Goal: Information Seeking & Learning: Check status

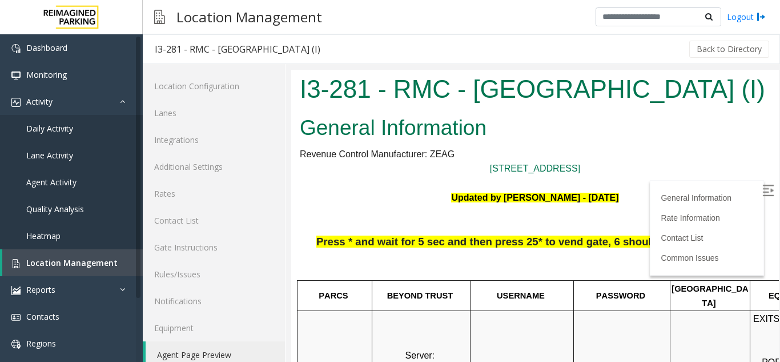
scroll to position [400, 161]
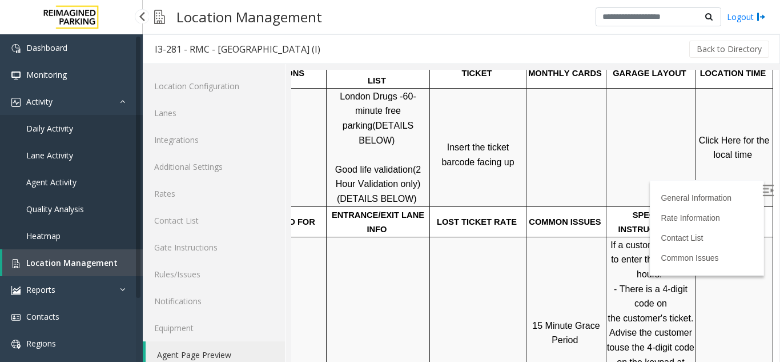
click at [55, 131] on span "Daily Activity" at bounding box center [49, 128] width 47 height 11
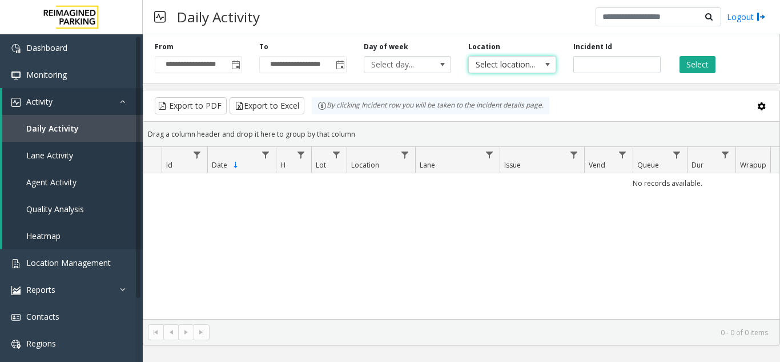
click at [521, 72] on span "Select location..." at bounding box center [503, 65] width 69 height 16
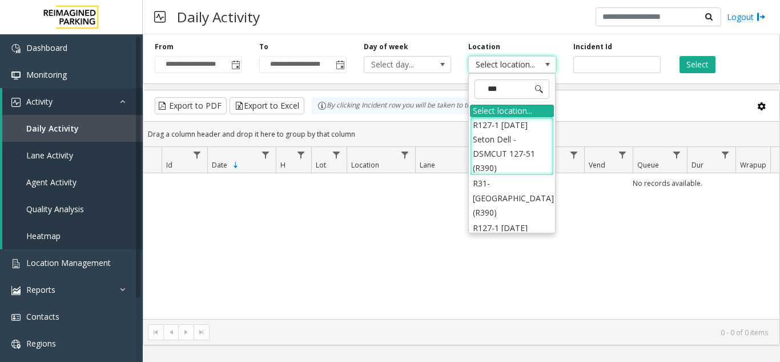
type input "****"
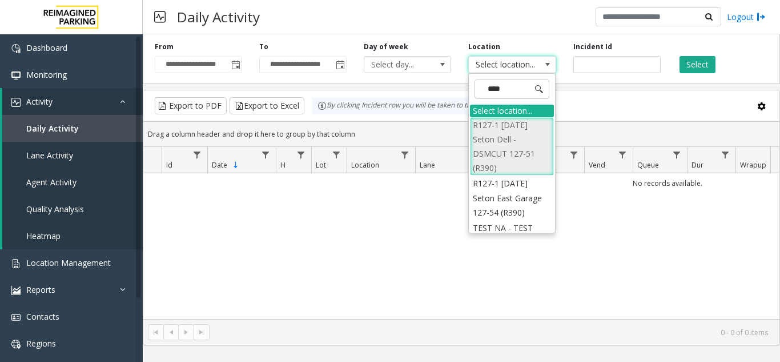
click at [498, 137] on li "R127-1 [DATE] Seton Dell - DSMCUT 127-51 (R390)" at bounding box center [512, 146] width 84 height 59
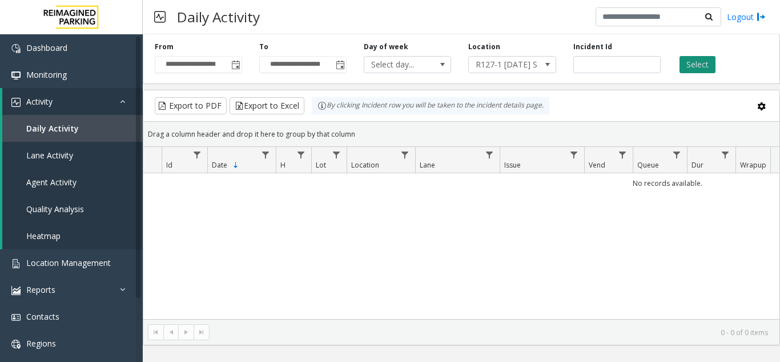
click at [691, 61] on button "Select" at bounding box center [698, 64] width 36 height 17
click at [238, 67] on span "Toggle popup" at bounding box center [235, 65] width 9 height 9
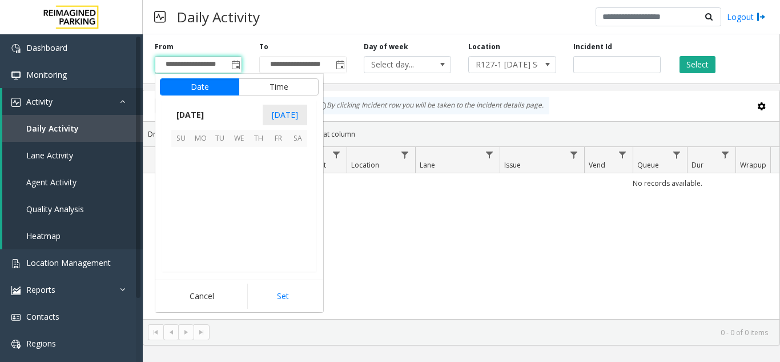
scroll to position [205125, 0]
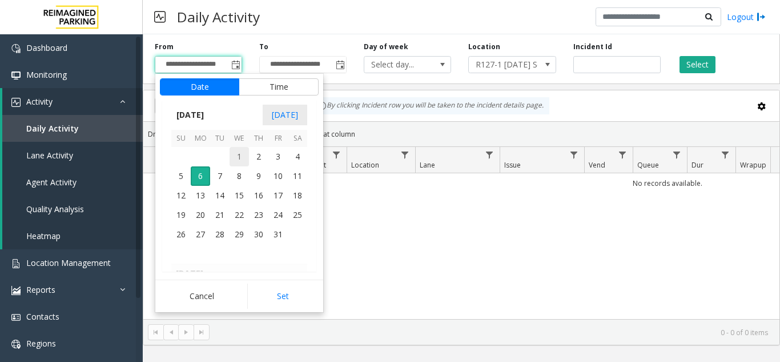
click at [236, 158] on span "1" at bounding box center [239, 156] width 19 height 19
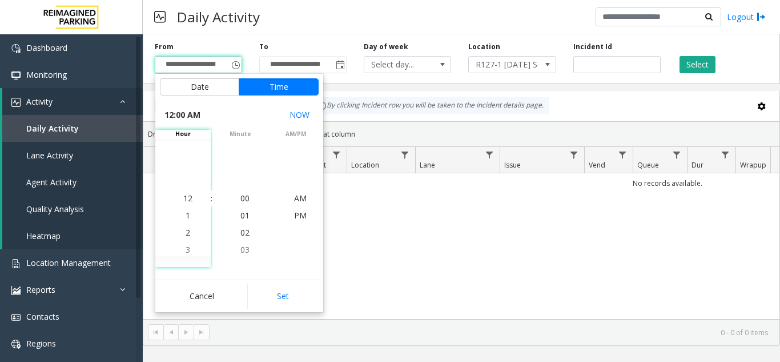
drag, startPoint x: 280, startPoint y: 294, endPoint x: 317, endPoint y: 106, distance: 191.0
click at [279, 291] on button "Set" at bounding box center [283, 295] width 72 height 25
type input "**********"
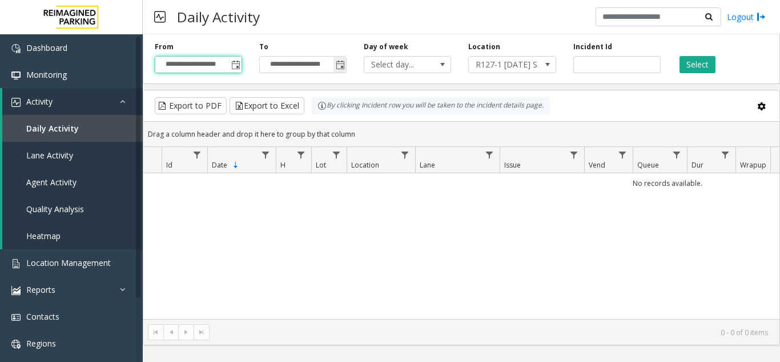
click at [342, 69] on span "Toggle popup" at bounding box center [340, 65] width 9 height 9
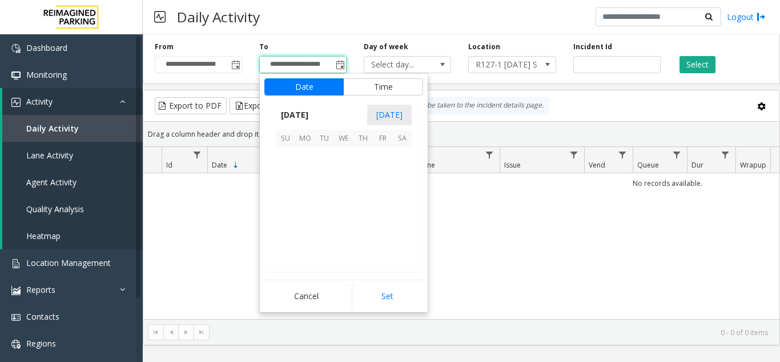
scroll to position [17, 0]
click at [304, 178] on span "6" at bounding box center [304, 175] width 19 height 19
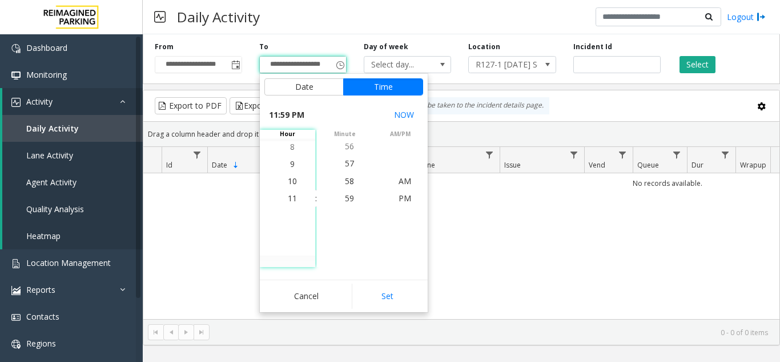
click at [387, 291] on button "Set" at bounding box center [388, 295] width 72 height 25
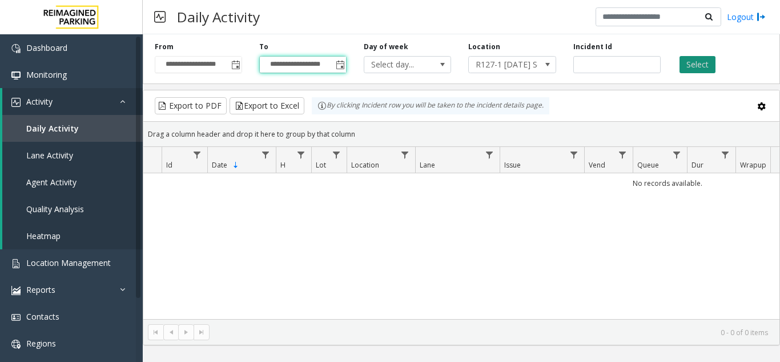
click at [703, 63] on button "Select" at bounding box center [698, 64] width 36 height 17
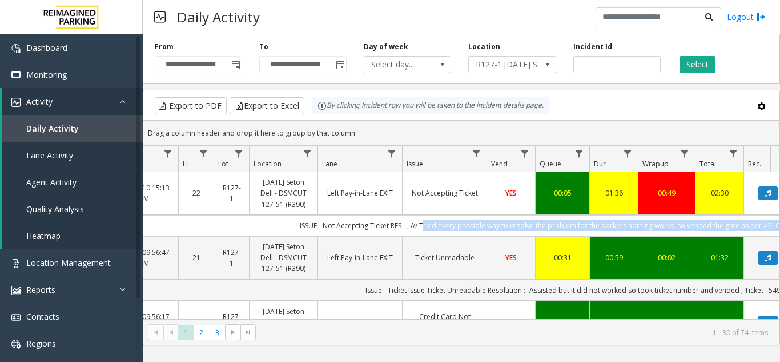
scroll to position [0, 420]
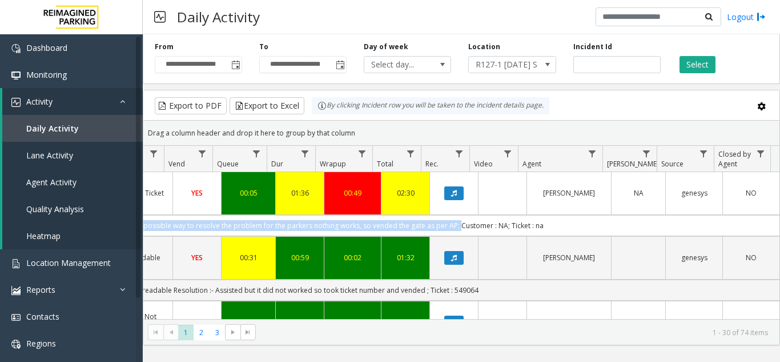
drag, startPoint x: 524, startPoint y: 226, endPoint x: 448, endPoint y: 224, distance: 76.0
click at [448, 224] on td "ISSUE - Not Accepting Ticket RES - , /// Tried every possible way to resolve th…" at bounding box center [265, 225] width 1030 height 21
copy td "Tried every possible way to resolve the problem for the parkers nothing works, …"
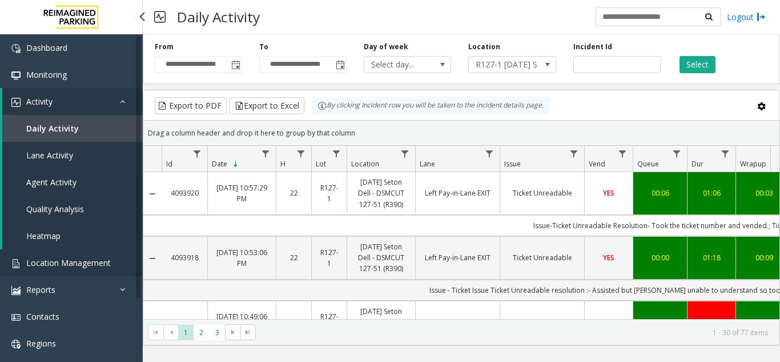
scroll to position [0, 420]
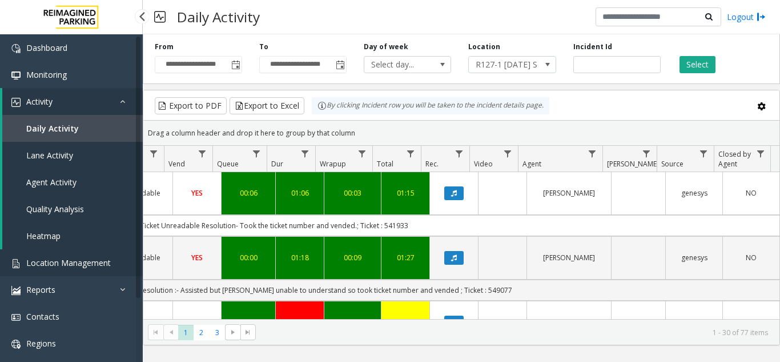
click at [61, 258] on span "Location Management" at bounding box center [68, 262] width 85 height 11
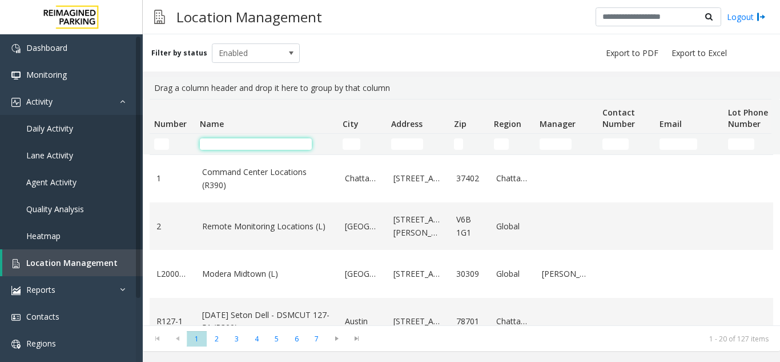
click at [236, 142] on input "Name Filter" at bounding box center [256, 143] width 112 height 11
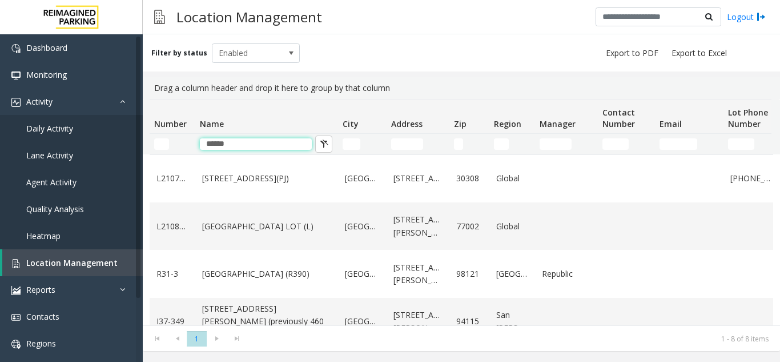
type input "******"
drag, startPoint x: 240, startPoint y: 144, endPoint x: 203, endPoint y: 150, distance: 37.7
click at [203, 150] on td "******" at bounding box center [266, 144] width 143 height 21
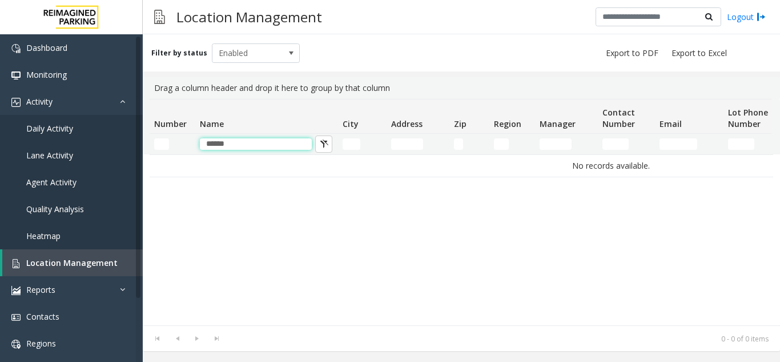
type input "******"
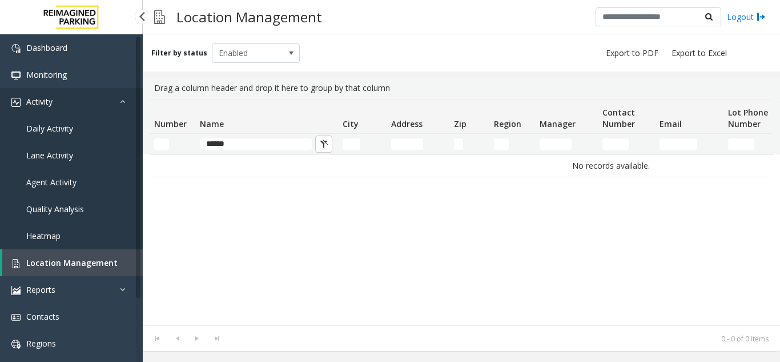
click at [90, 97] on link "Activity" at bounding box center [71, 101] width 143 height 27
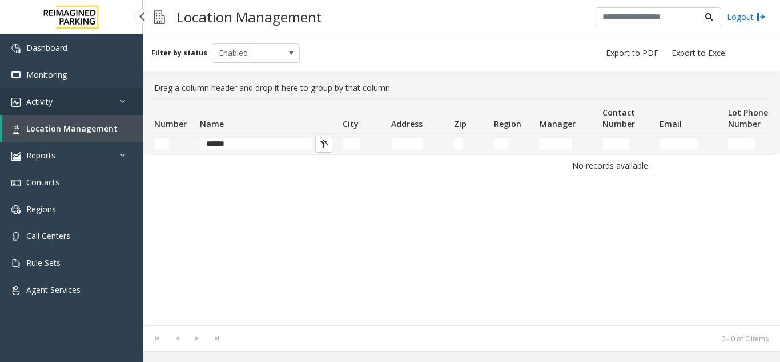
click at [38, 111] on link "Activity" at bounding box center [71, 101] width 143 height 27
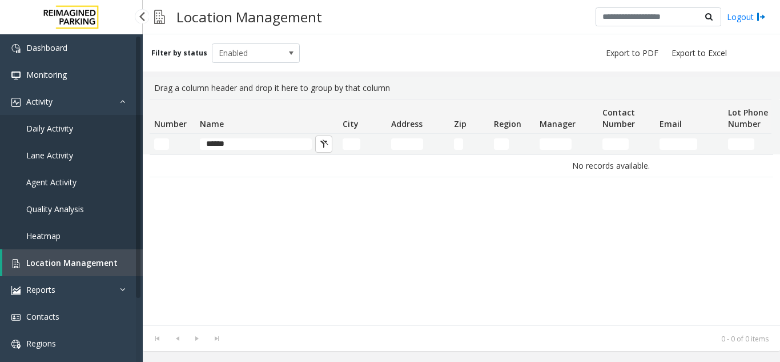
click at [63, 129] on span "Daily Activity" at bounding box center [49, 128] width 47 height 11
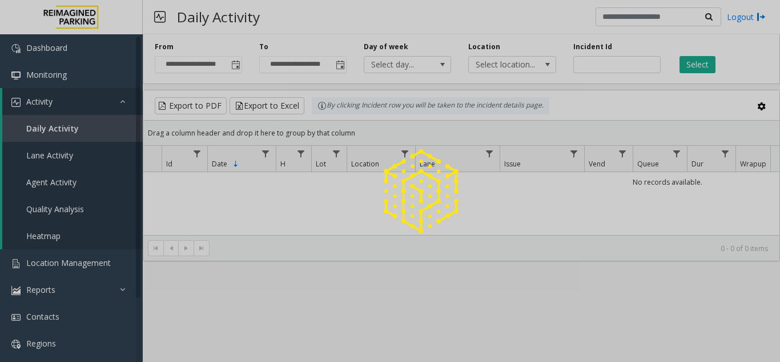
click at [599, 69] on div at bounding box center [390, 181] width 780 height 362
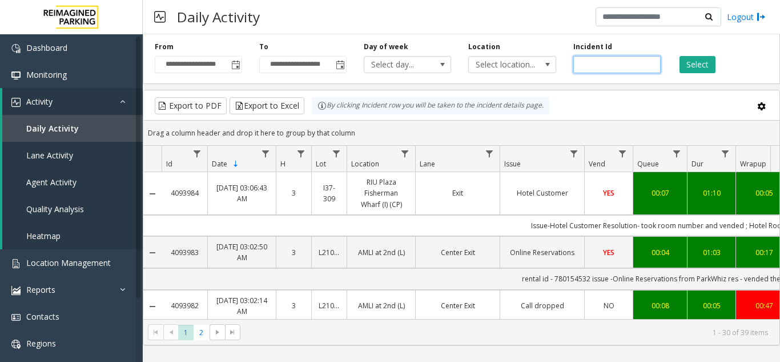
click at [590, 68] on input "number" at bounding box center [616, 64] width 87 height 17
paste input "*******"
click at [580, 65] on input "number" at bounding box center [616, 64] width 87 height 17
type input "*******"
click at [695, 61] on button "Select" at bounding box center [698, 64] width 36 height 17
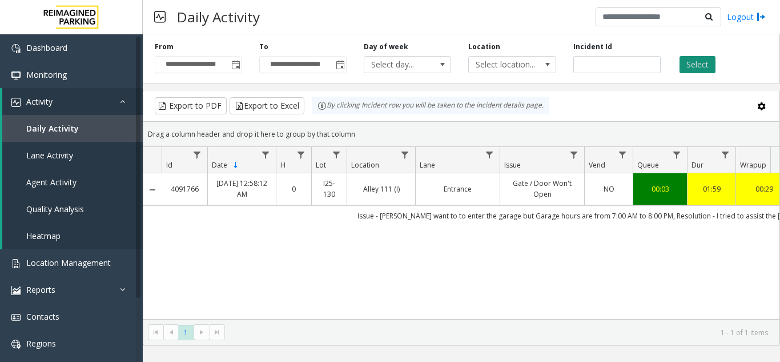
click at [701, 67] on button "Select" at bounding box center [698, 64] width 36 height 17
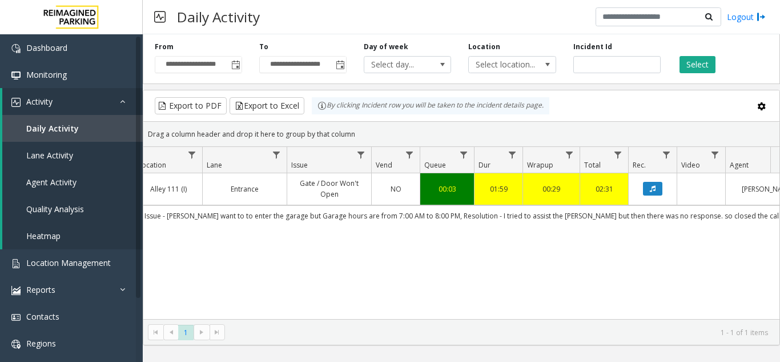
scroll to position [0, 215]
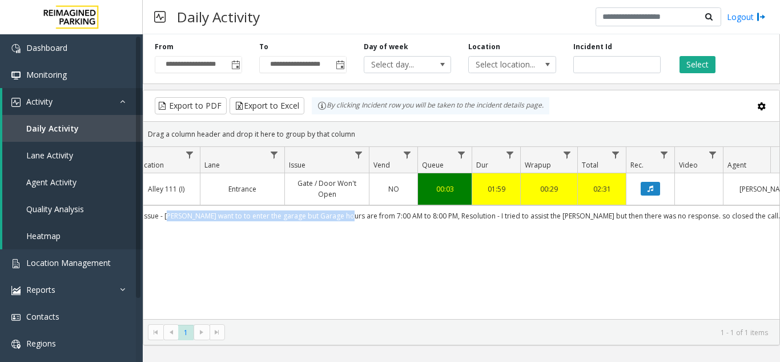
drag, startPoint x: 199, startPoint y: 218, endPoint x: 373, endPoint y: 210, distance: 173.8
click at [373, 210] on td "Issue - parker want to to enter the garage but Garage hours are from 7:00 AM to…" at bounding box center [461, 215] width 1030 height 21
click at [542, 239] on div "4091766 Oct 3, 2025 12:58:12 AM 0 I25-130 Alley 111 (I) Entrance Gate / Door Wo…" at bounding box center [461, 246] width 636 height 146
drag, startPoint x: 459, startPoint y: 214, endPoint x: 198, endPoint y: 222, distance: 261.1
click at [198, 222] on td "Issue - parker want to to enter the garage but Garage hours are from 7:00 AM to…" at bounding box center [461, 215] width 1030 height 21
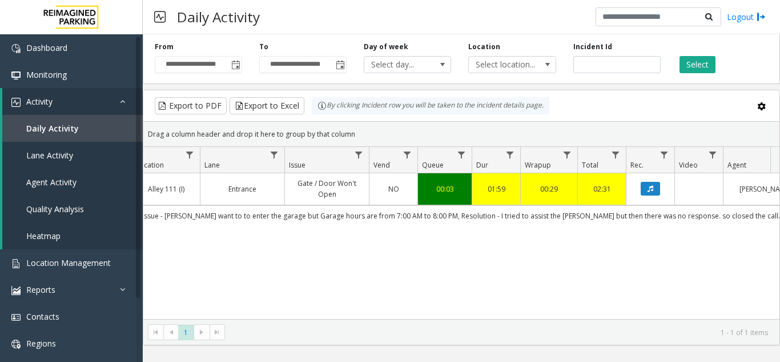
drag, startPoint x: 459, startPoint y: 252, endPoint x: 464, endPoint y: 234, distance: 19.0
click at [459, 252] on div "4091766 Oct 3, 2025 12:58:12 AM 0 I25-130 Alley 111 (I) Entrance Gate / Door Wo…" at bounding box center [461, 246] width 636 height 146
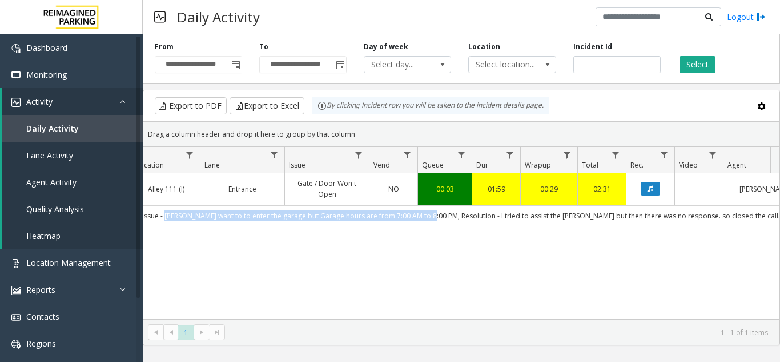
drag, startPoint x: 458, startPoint y: 214, endPoint x: 196, endPoint y: 214, distance: 261.6
click at [196, 214] on td "Issue - parker want to to enter the garage but Garage hours are from 7:00 AM to…" at bounding box center [461, 215] width 1030 height 21
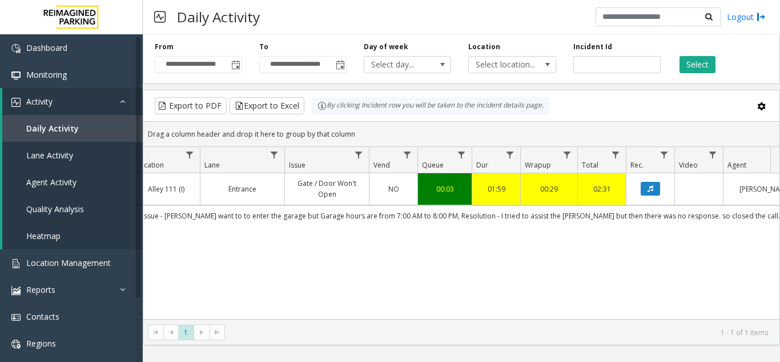
click at [290, 243] on div "4091766 Oct 3, 2025 12:58:12 AM 0 I25-130 Alley 111 (I) Entrance Gate / Door Wo…" at bounding box center [461, 246] width 636 height 146
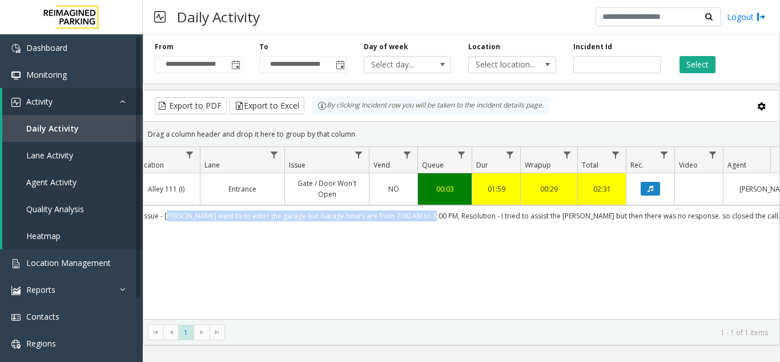
drag, startPoint x: 198, startPoint y: 217, endPoint x: 457, endPoint y: 215, distance: 258.7
click at [457, 215] on td "Issue - parker want to to enter the garage but Garage hours are from 7:00 AM to…" at bounding box center [461, 215] width 1030 height 21
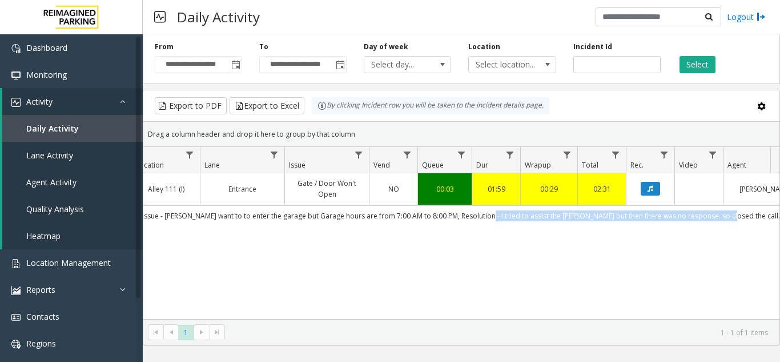
drag, startPoint x: 504, startPoint y: 215, endPoint x: 744, endPoint y: 222, distance: 240.5
click at [744, 222] on td "Issue - parker want to to enter the garage but Garage hours are from 7:00 AM to…" at bounding box center [461, 215] width 1030 height 21
click at [582, 235] on div "4091766 Oct 3, 2025 12:58:12 AM 0 I25-130 Alley 111 (I) Entrance Gate / Door Wo…" at bounding box center [461, 246] width 636 height 146
drag, startPoint x: 501, startPoint y: 215, endPoint x: 752, endPoint y: 214, distance: 250.7
click at [752, 214] on td "Issue - parker want to to enter the garage but Garage hours are from 7:00 AM to…" at bounding box center [461, 215] width 1030 height 21
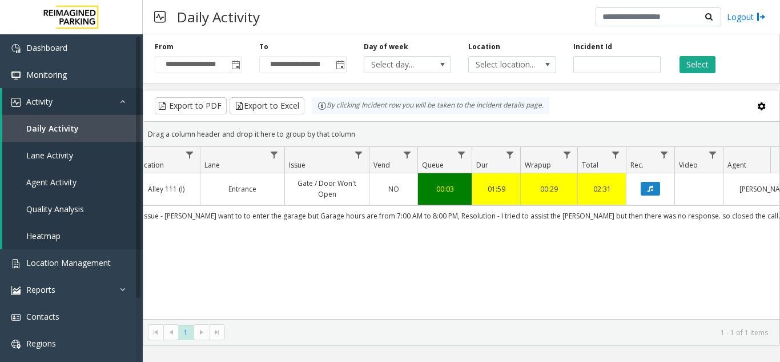
click at [586, 273] on div "4091766 Oct 3, 2025 12:58:12 AM 0 I25-130 Alley 111 (I) Entrance Gate / Door Wo…" at bounding box center [461, 246] width 636 height 146
drag, startPoint x: 198, startPoint y: 218, endPoint x: 308, endPoint y: 224, distance: 109.8
click at [308, 224] on td "Issue - parker want to to enter the garage but Garage hours are from 7:00 AM to…" at bounding box center [461, 215] width 1030 height 21
drag, startPoint x: 380, startPoint y: 244, endPoint x: 447, endPoint y: 216, distance: 73.0
click at [384, 241] on div "4091766 Oct 3, 2025 12:58:12 AM 0 I25-130 Alley 111 (I) Entrance Gate / Door Wo…" at bounding box center [461, 246] width 636 height 146
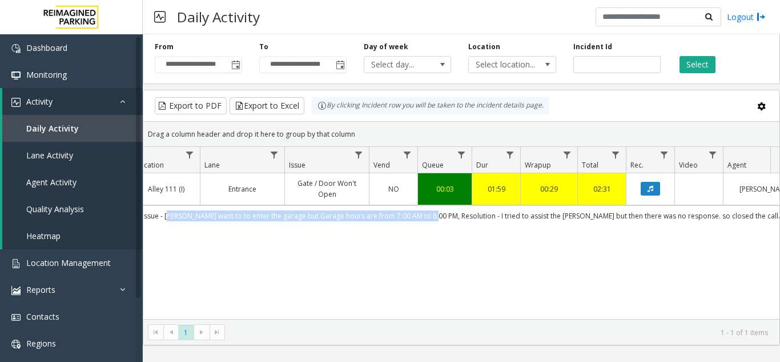
drag, startPoint x: 460, startPoint y: 215, endPoint x: 198, endPoint y: 222, distance: 262.2
click at [198, 222] on td "Issue - parker want to to enter the garage but Garage hours are from 7:00 AM to…" at bounding box center [461, 215] width 1030 height 21
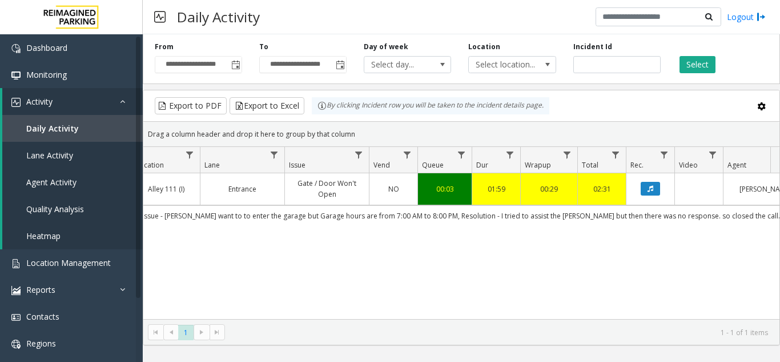
click at [331, 243] on div "4091766 Oct 3, 2025 12:58:12 AM 0 I25-130 Alley 111 (I) Entrance Gate / Door Wo…" at bounding box center [461, 246] width 636 height 146
drag, startPoint x: 459, startPoint y: 214, endPoint x: 395, endPoint y: 217, distance: 63.5
click at [395, 217] on td "Issue - parker want to to enter the garage but Garage hours are from 7:00 AM to…" at bounding box center [461, 215] width 1030 height 21
click at [415, 251] on div "4091766 Oct 3, 2025 12:58:12 AM 0 I25-130 Alley 111 (I) Entrance Gate / Door Wo…" at bounding box center [461, 246] width 636 height 146
click at [425, 214] on td "Issue - parker want to to enter the garage but Garage hours are from 7:00 AM to…" at bounding box center [461, 215] width 1030 height 21
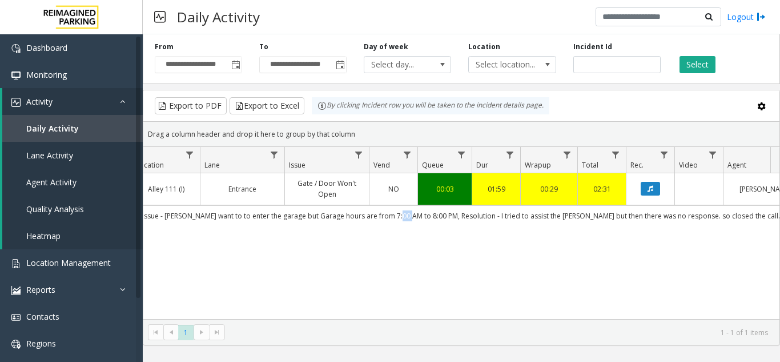
click at [425, 214] on td "Issue - parker want to to enter the garage but Garage hours are from 7:00 AM to…" at bounding box center [461, 215] width 1030 height 21
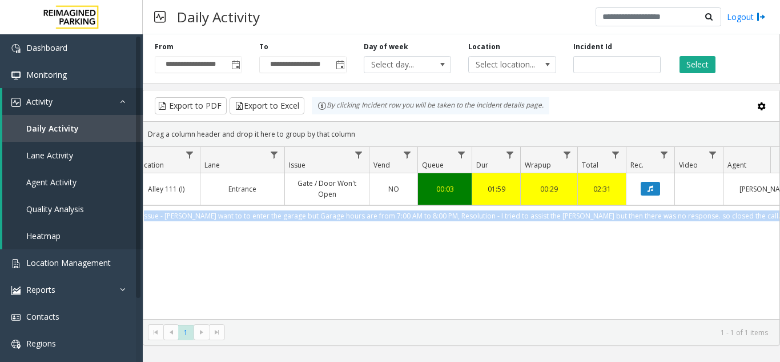
click at [425, 214] on td "Issue - parker want to to enter the garage but Garage hours are from 7:00 AM to…" at bounding box center [461, 215] width 1030 height 21
click at [235, 68] on span "Toggle popup" at bounding box center [235, 65] width 9 height 9
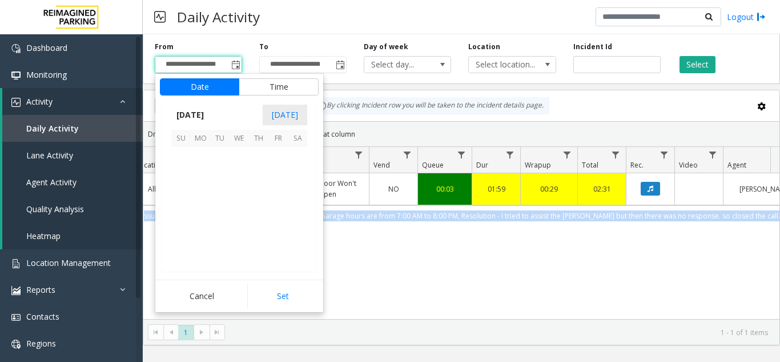
scroll to position [205125, 0]
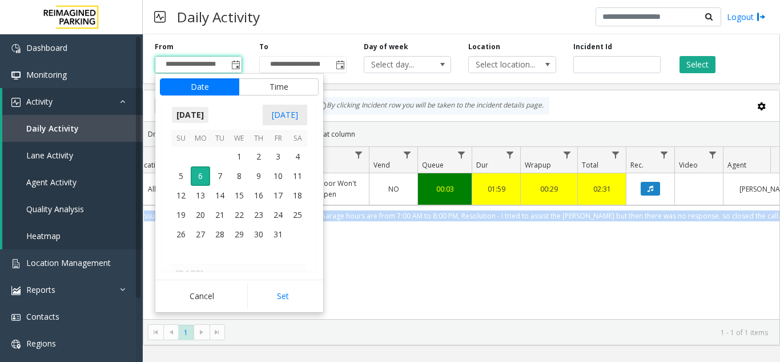
click at [183, 112] on span "October 2025" at bounding box center [190, 114] width 38 height 17
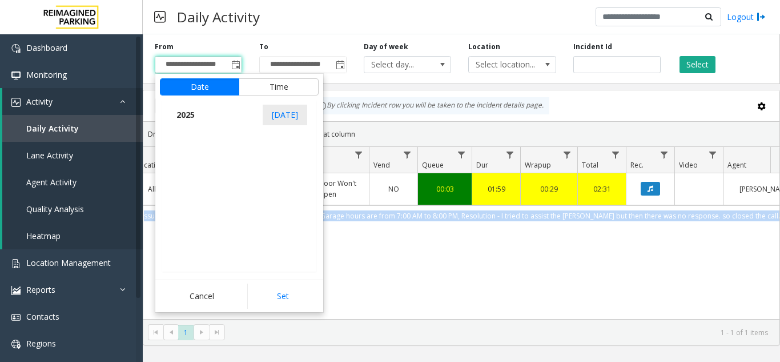
scroll to position [12193, 0]
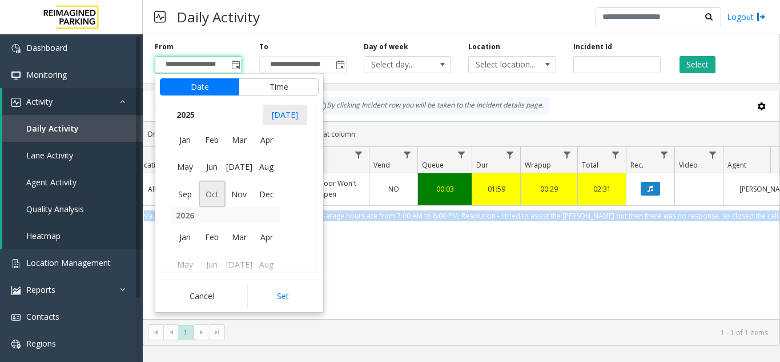
click at [211, 196] on span "Oct" at bounding box center [212, 193] width 27 height 27
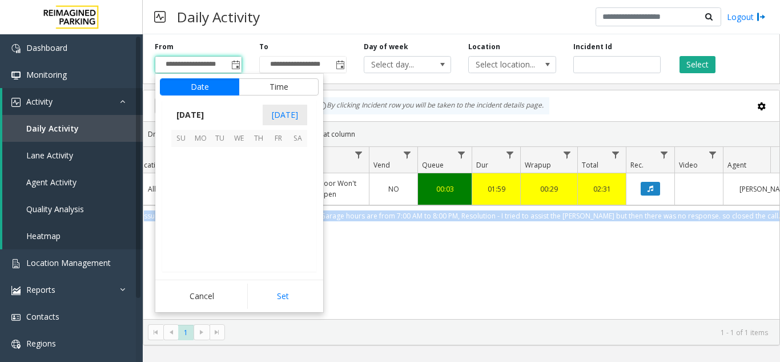
scroll to position [205125, 0]
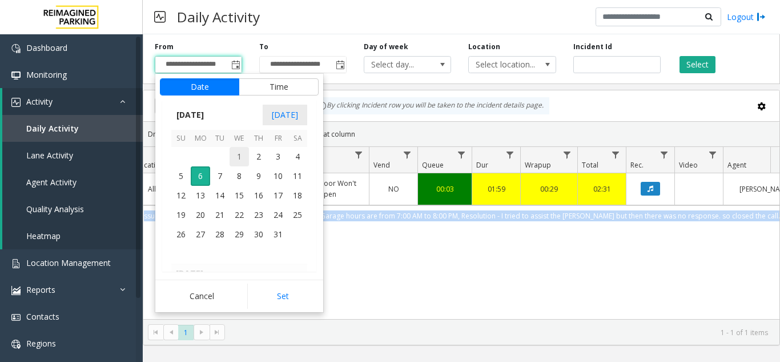
click at [241, 157] on span "1" at bounding box center [239, 156] width 19 height 19
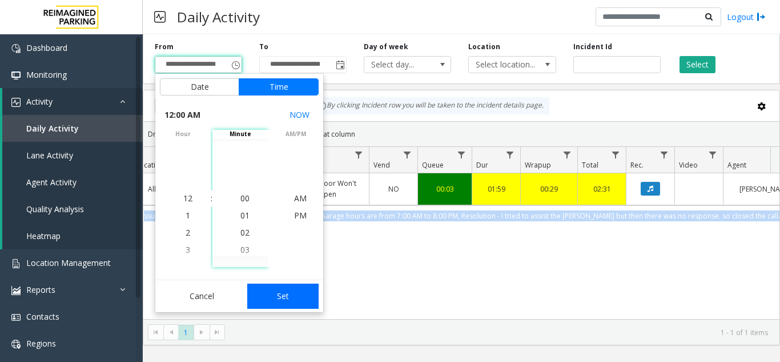
click at [266, 295] on button "Set" at bounding box center [283, 295] width 72 height 25
type input "**********"
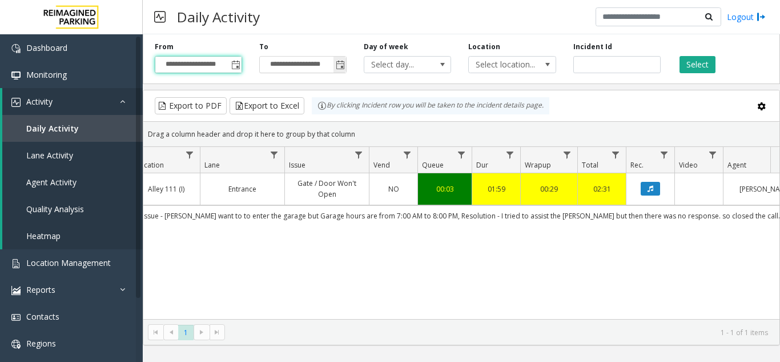
click at [340, 61] on span "Toggle popup" at bounding box center [340, 65] width 9 height 9
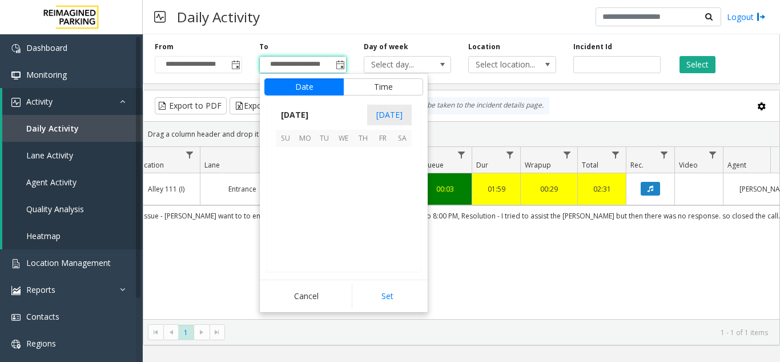
scroll to position [17, 0]
click at [300, 176] on span "6" at bounding box center [304, 175] width 19 height 19
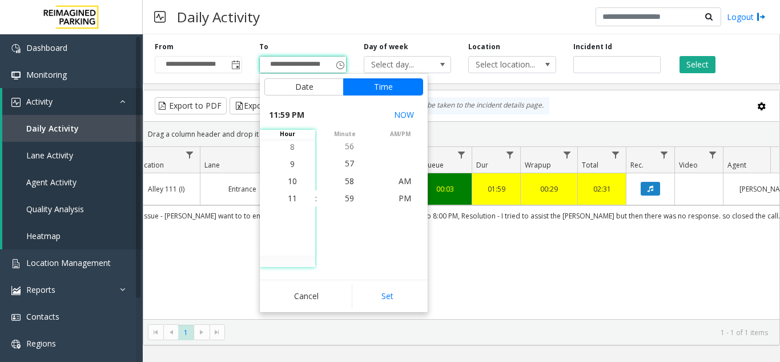
drag, startPoint x: 383, startPoint y: 290, endPoint x: 396, endPoint y: 264, distance: 28.6
click at [384, 290] on button "Set" at bounding box center [388, 295] width 72 height 25
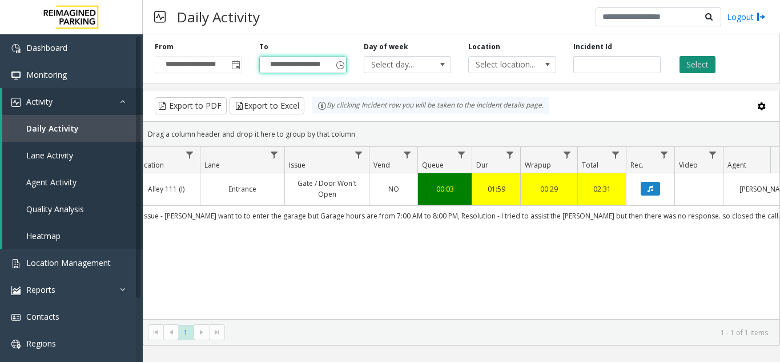
click at [688, 70] on button "Select" at bounding box center [698, 64] width 36 height 17
drag, startPoint x: 611, startPoint y: 62, endPoint x: 523, endPoint y: 55, distance: 88.8
click at [525, 54] on div "**********" at bounding box center [461, 57] width 637 height 54
click at [699, 67] on button "Select" at bounding box center [698, 64] width 36 height 17
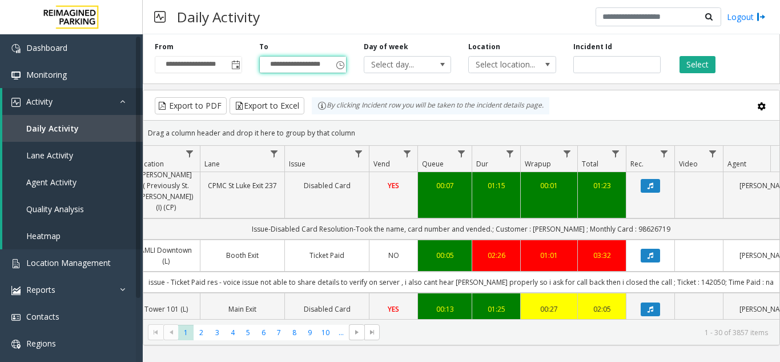
scroll to position [571, 215]
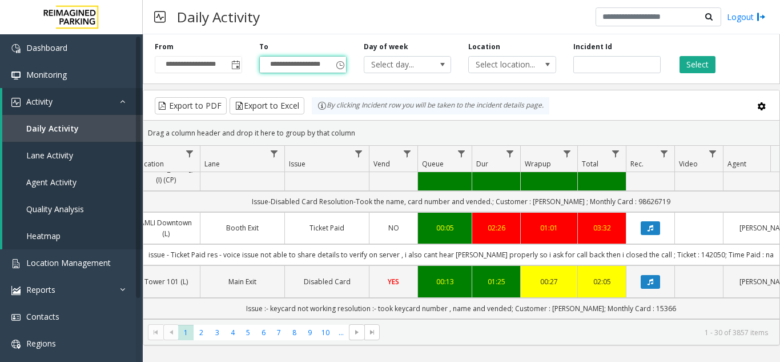
drag, startPoint x: 188, startPoint y: 208, endPoint x: 199, endPoint y: 210, distance: 10.3
click at [189, 244] on td "issue - Ticket Paid res - voice issue not able to share details to verify on se…" at bounding box center [461, 254] width 1030 height 21
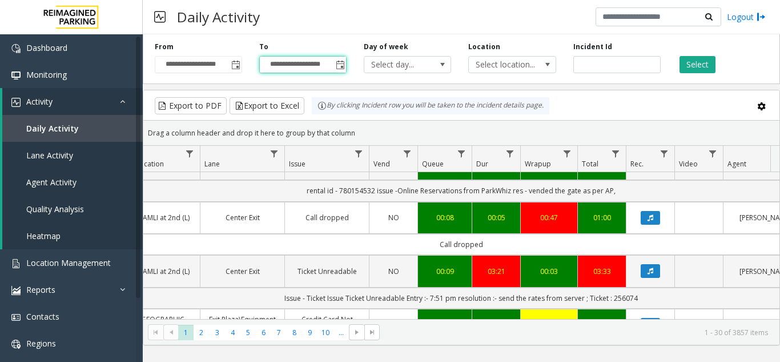
scroll to position [0, 215]
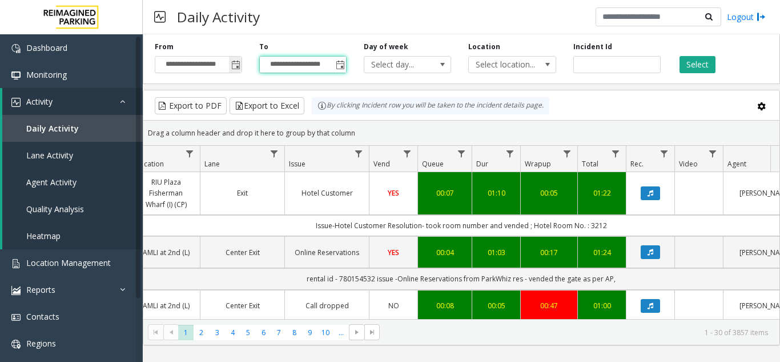
click at [238, 64] on span "Toggle popup" at bounding box center [235, 65] width 9 height 9
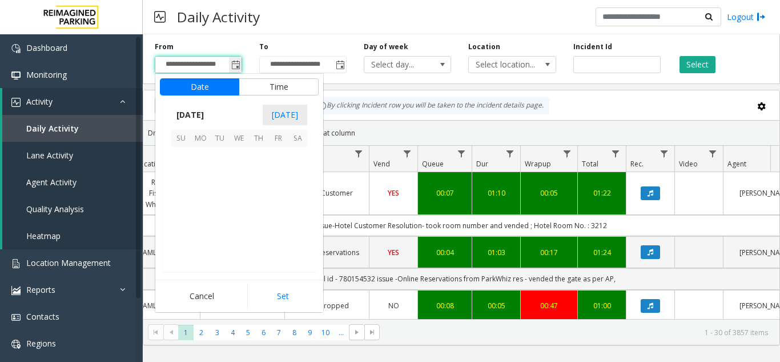
scroll to position [205125, 0]
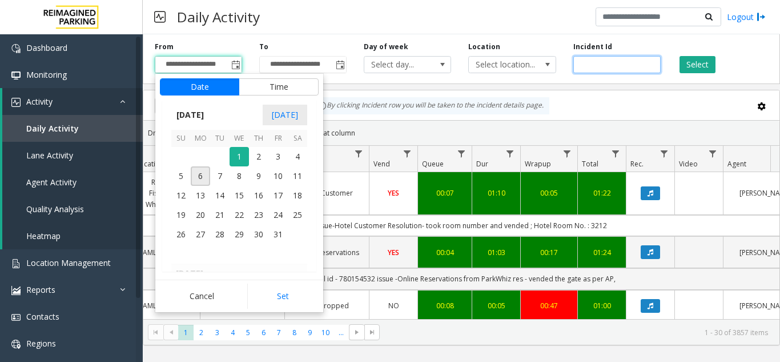
click at [604, 59] on input "number" at bounding box center [616, 64] width 87 height 17
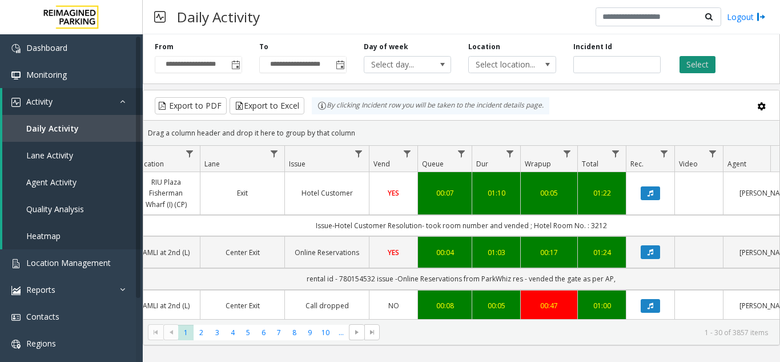
click at [700, 59] on button "Select" at bounding box center [698, 64] width 36 height 17
click at [584, 65] on input "number" at bounding box center [616, 64] width 87 height 17
type input "*******"
click at [711, 71] on button "Select" at bounding box center [698, 64] width 36 height 17
